Goal: Task Accomplishment & Management: Use online tool/utility

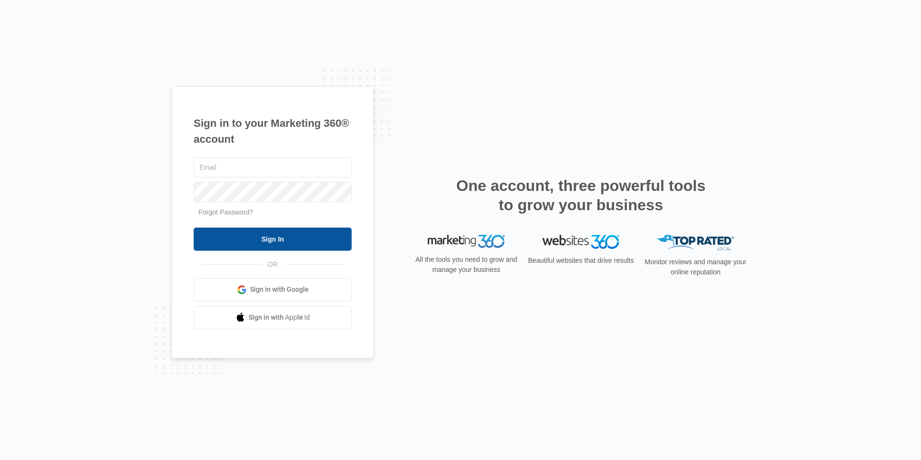
type input "[EMAIL_ADDRESS][DOMAIN_NAME]"
click at [238, 241] on input "Sign In" at bounding box center [273, 238] width 158 height 23
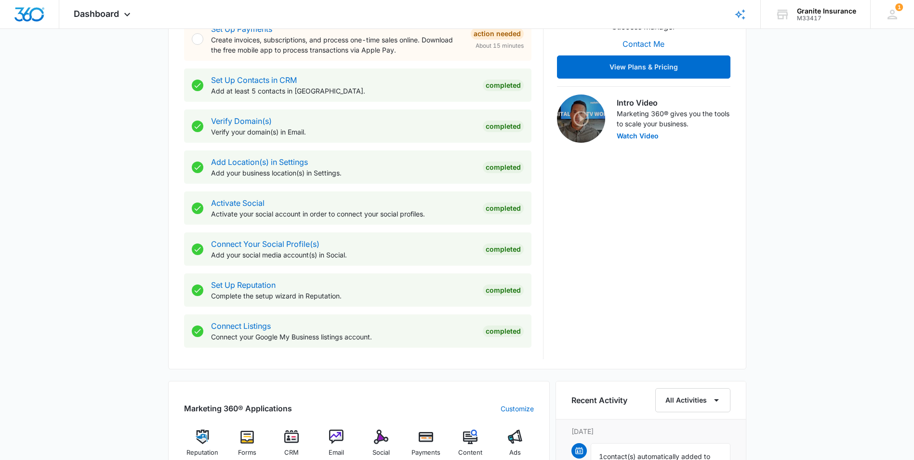
scroll to position [337, 0]
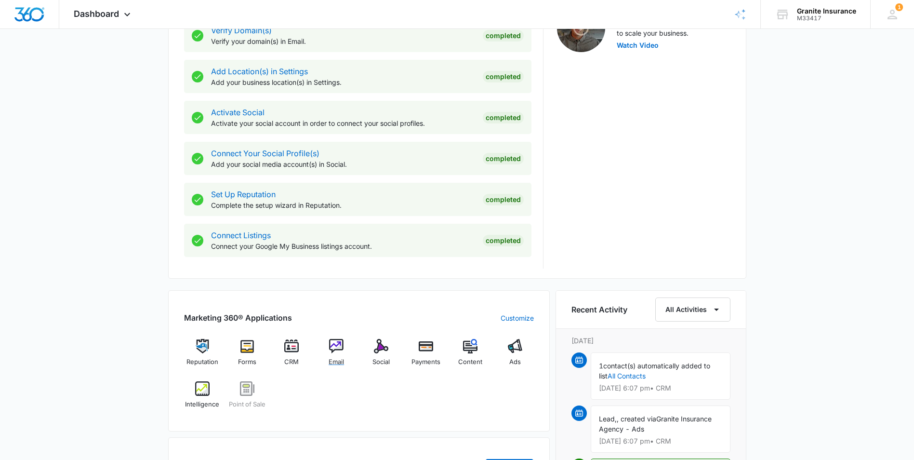
click at [328, 349] on div "Email" at bounding box center [336, 356] width 37 height 35
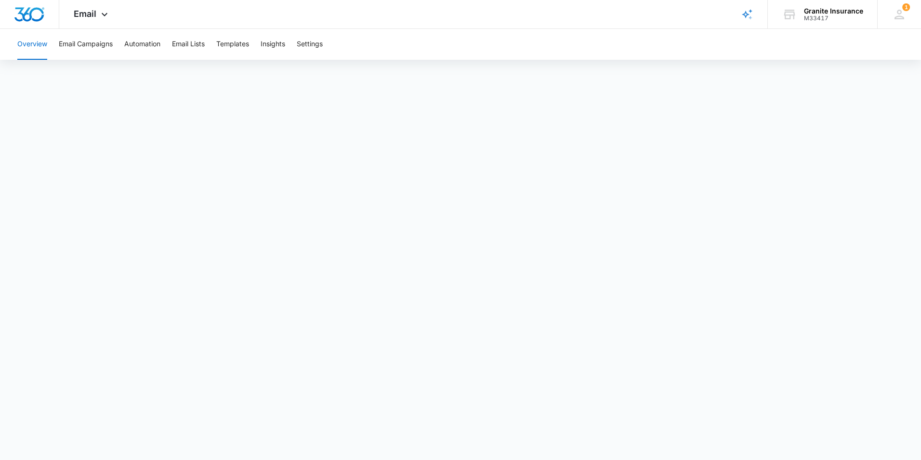
click at [41, 44] on button "Overview" at bounding box center [32, 44] width 30 height 31
click at [43, 44] on button "Overview" at bounding box center [32, 44] width 30 height 31
